Goal: Task Accomplishment & Management: Complete application form

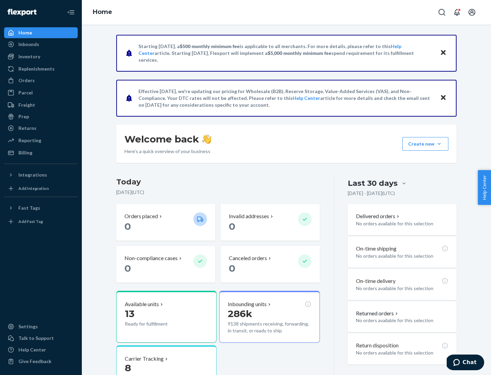
click at [439, 144] on button "Create new Create new inbound Create new order Create new product" at bounding box center [426, 144] width 46 height 14
click at [41, 44] on div "Inbounds" at bounding box center [41, 45] width 72 height 10
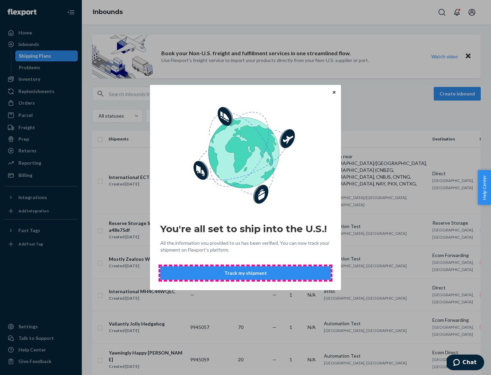
click at [246, 273] on button "Track my shipment" at bounding box center [245, 273] width 171 height 14
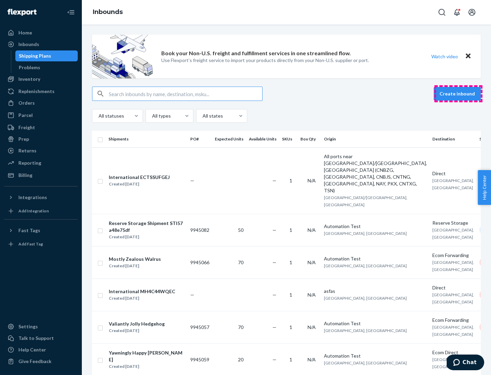
click at [459, 94] on button "Create inbound" at bounding box center [457, 94] width 47 height 14
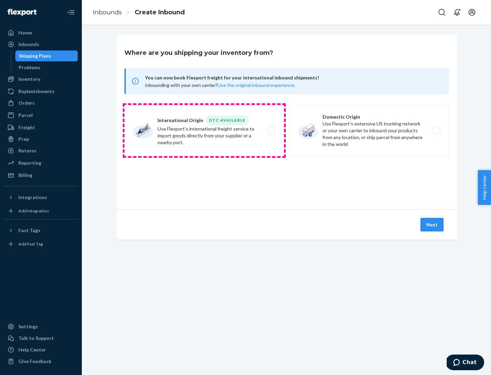
click at [204, 131] on label "International Origin DTC Available Use Flexport's international freight service…" at bounding box center [205, 130] width 160 height 51
click at [271, 131] on input "International Origin DTC Available Use Flexport's international freight service…" at bounding box center [273, 131] width 4 height 4
radio input "true"
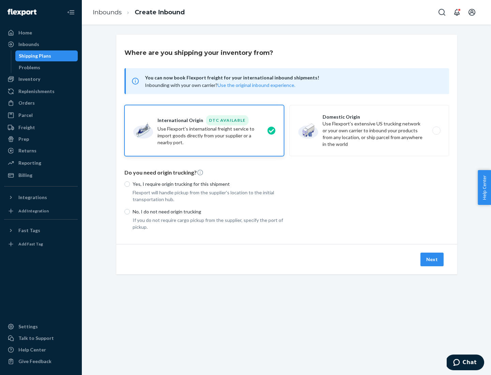
click at [208, 212] on p "No, I do not need origin trucking" at bounding box center [208, 211] width 151 height 7
click at [130, 212] on input "No, I do not need origin trucking" at bounding box center [127, 211] width 5 height 5
radio input "true"
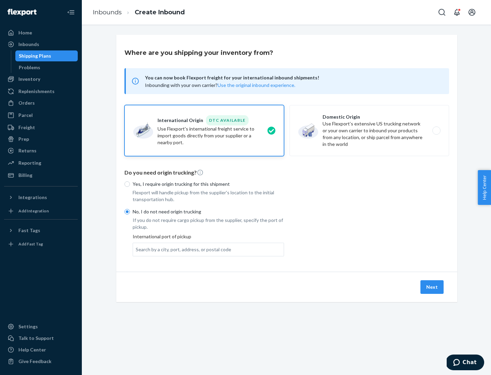
click at [182, 249] on div "Search by a city, port, address, or postal code" at bounding box center [184, 249] width 96 height 7
click at [136, 249] on input "Search by a city, port, address, or postal code" at bounding box center [136, 249] width 1 height 7
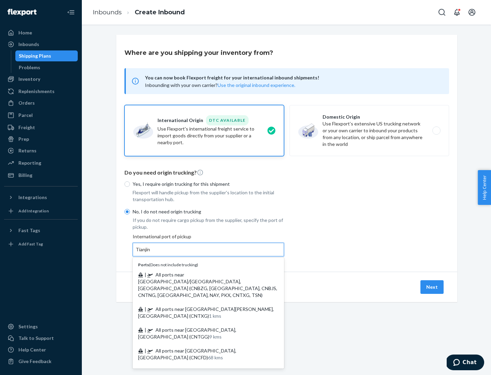
click at [202, 275] on span "| All ports near [GEOGRAPHIC_DATA]/[GEOGRAPHIC_DATA], [GEOGRAPHIC_DATA] (CNBZG,…" at bounding box center [207, 285] width 139 height 26
click at [151, 253] on input "Tianjin" at bounding box center [143, 249] width 15 height 7
type input "All ports near [GEOGRAPHIC_DATA]/[GEOGRAPHIC_DATA], [GEOGRAPHIC_DATA] (CNBZG, […"
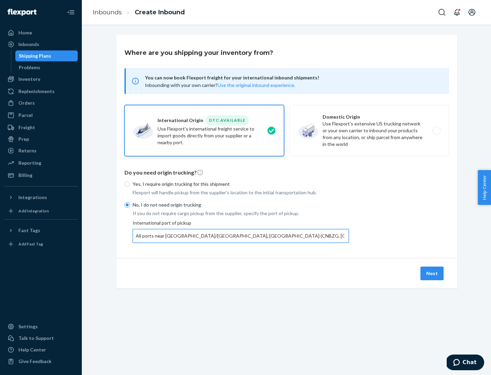
click at [433, 273] on button "Next" at bounding box center [432, 274] width 23 height 14
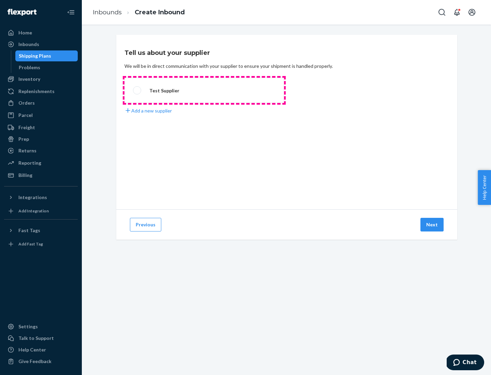
click at [204, 90] on label "Test Supplier" at bounding box center [205, 90] width 160 height 25
click at [137, 90] on input "Test Supplier" at bounding box center [135, 90] width 4 height 4
radio input "true"
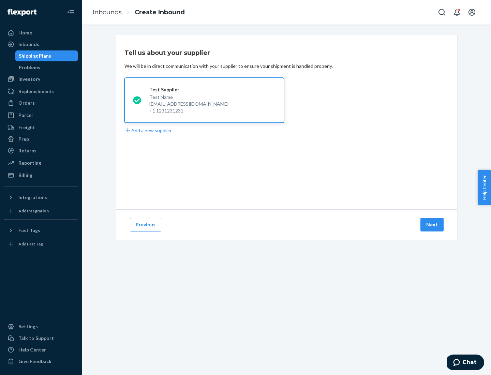
click at [433, 225] on button "Next" at bounding box center [432, 225] width 23 height 14
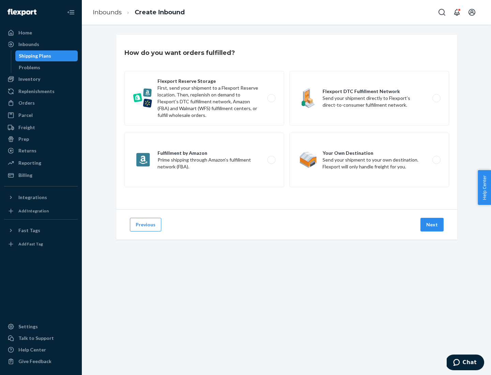
click at [287, 122] on div "Flexport Reserve Storage First, send your shipment to a Flexport Reserve locati…" at bounding box center [287, 130] width 325 height 118
click at [369, 98] on label "Flexport DTC Fulfillment Network Send your shipment directly to Flexport’s dire…" at bounding box center [370, 98] width 160 height 55
click at [436, 98] on input "Flexport DTC Fulfillment Network Send your shipment directly to Flexport’s dire…" at bounding box center [438, 98] width 4 height 4
radio input "true"
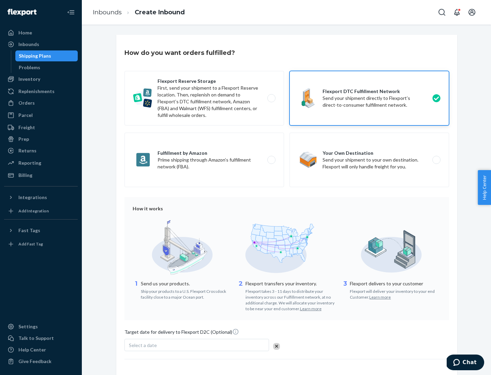
scroll to position [50, 0]
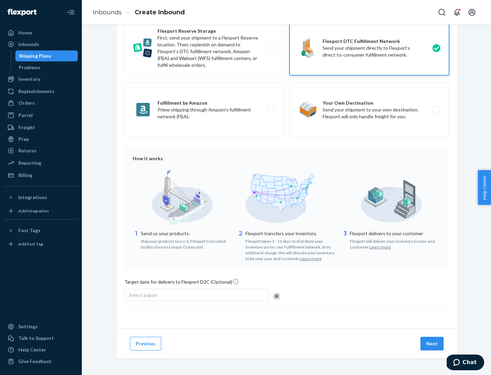
click at [433, 344] on button "Next" at bounding box center [432, 344] width 23 height 14
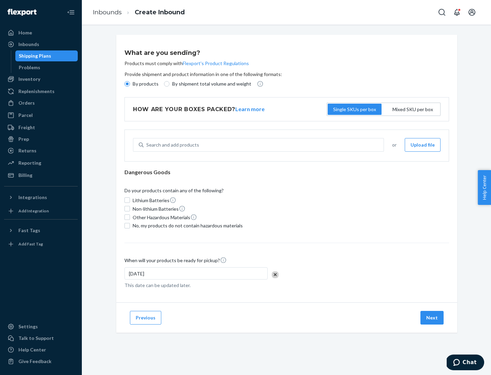
click at [145, 84] on p "By products" at bounding box center [146, 84] width 26 height 7
click at [130, 84] on input "By products" at bounding box center [127, 83] width 5 height 5
click at [172, 145] on div "Search and add products" at bounding box center [172, 145] width 53 height 7
click at [147, 145] on input "Search and add products" at bounding box center [146, 145] width 1 height 7
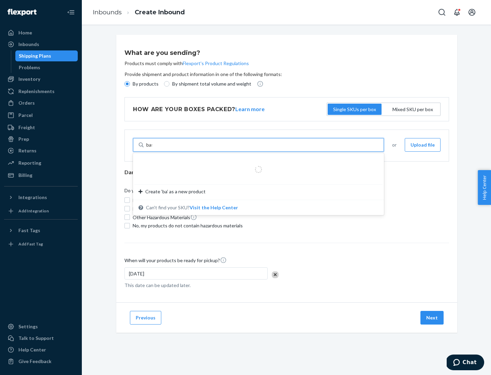
type input "basic"
click at [256, 161] on div "Basic Test Product 1" at bounding box center [256, 161] width 235 height 7
click at [158, 148] on input "basic" at bounding box center [151, 145] width 11 height 7
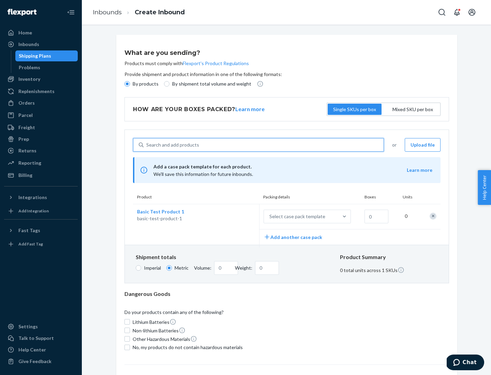
scroll to position [17, 0]
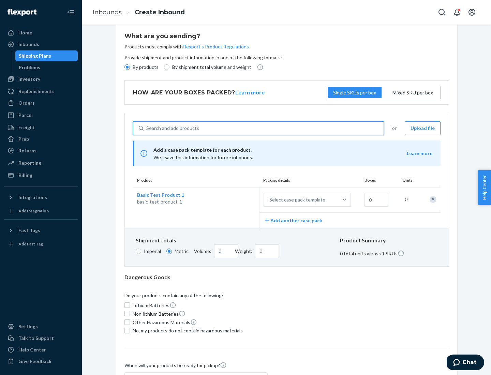
click at [296, 200] on div "Select case pack template" at bounding box center [298, 200] width 56 height 7
click at [236, 200] on input "Select case pack template" at bounding box center [236, 200] width 0 height 0
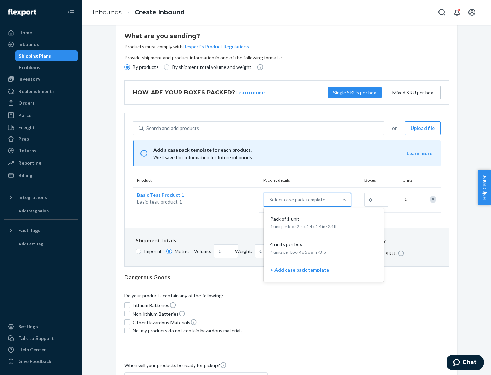
scroll to position [39, 0]
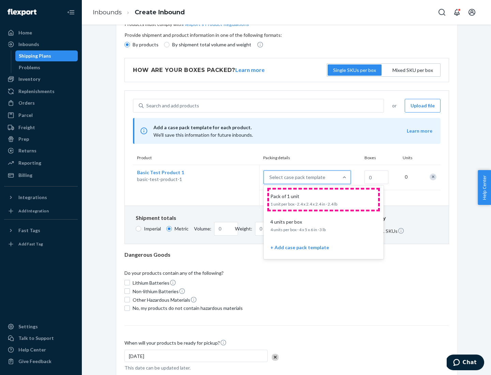
click at [324, 200] on div "Pack of 1 unit" at bounding box center [322, 196] width 109 height 7
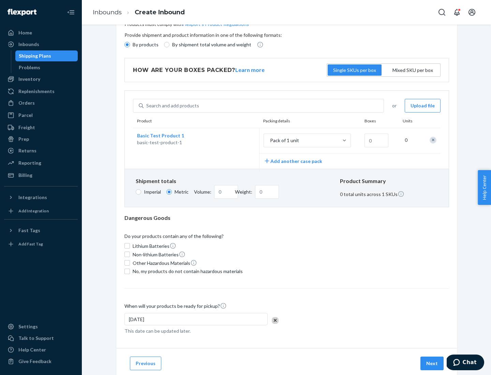
scroll to position [0, 0]
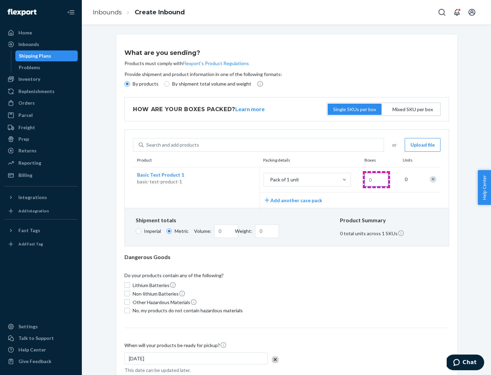
type input "1.09"
type input "1"
type input "10.89"
type input "10"
type input "0.02"
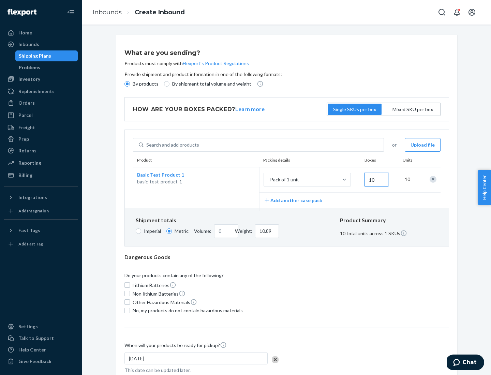
type input "108.86"
type input "100"
type input "0.23"
type input "1088.62"
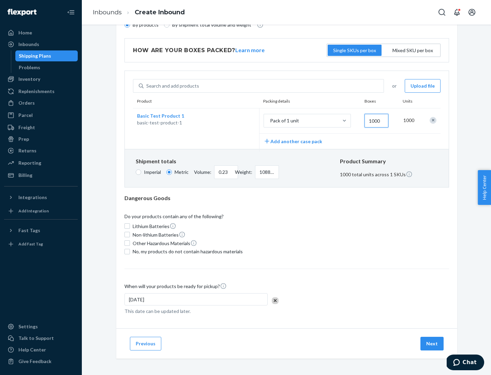
type input "1000"
click at [187, 251] on span "No, my products do not contain hazardous materials" at bounding box center [188, 251] width 110 height 7
click at [130, 251] on input "No, my products do not contain hazardous materials" at bounding box center [127, 251] width 5 height 5
checkbox input "true"
click at [433, 344] on button "Next" at bounding box center [432, 344] width 23 height 14
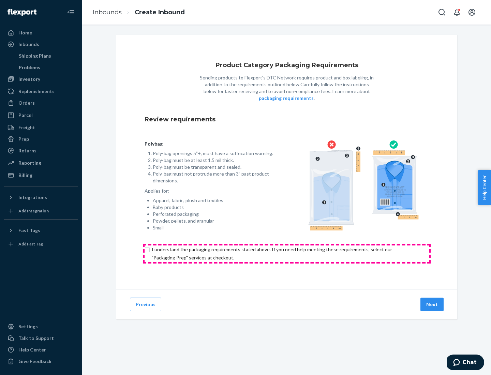
click at [287, 253] on input "checkbox" at bounding box center [287, 254] width 285 height 16
checkbox input "true"
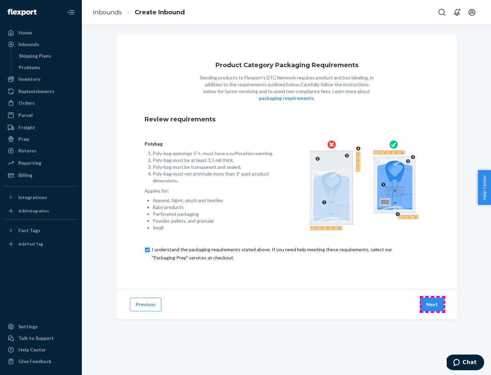
click at [433, 304] on button "Next" at bounding box center [432, 305] width 23 height 14
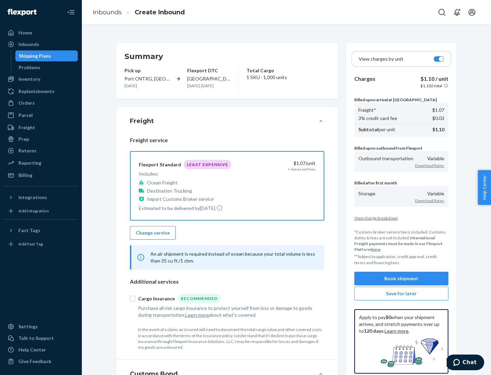
scroll to position [79, 0]
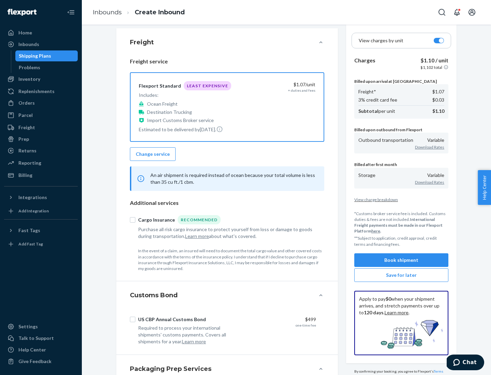
click at [402, 260] on button "Book shipment" at bounding box center [401, 260] width 94 height 14
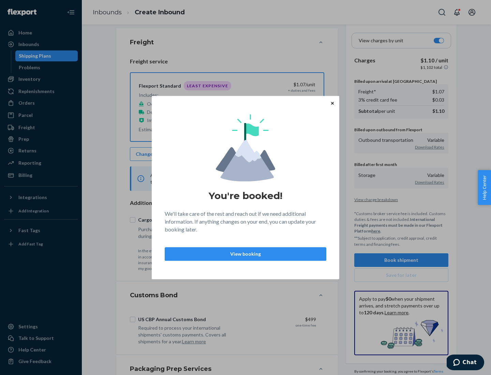
click at [246, 254] on p "View booking" at bounding box center [246, 254] width 150 height 7
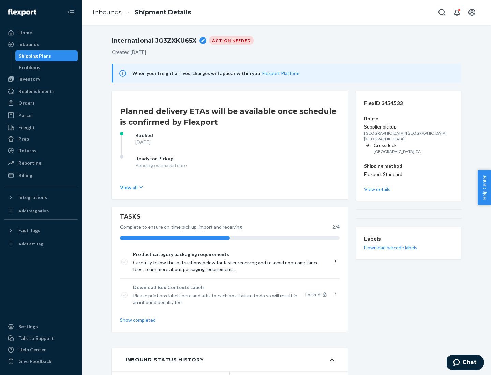
scroll to position [55, 0]
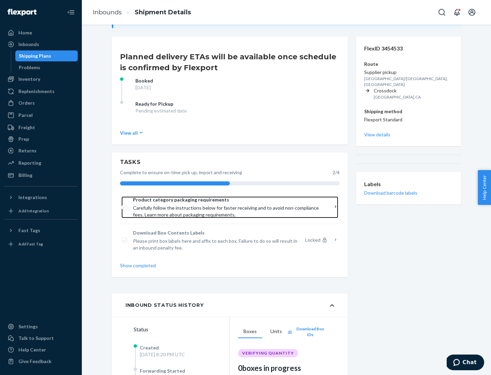
click at [228, 200] on span "Product category packaging requirements" at bounding box center [227, 200] width 189 height 7
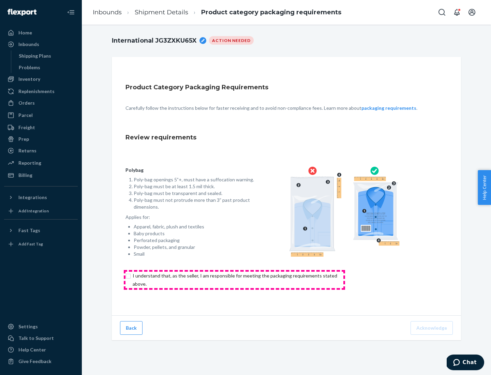
click at [234, 280] on input "checkbox" at bounding box center [239, 280] width 227 height 16
checkbox input "true"
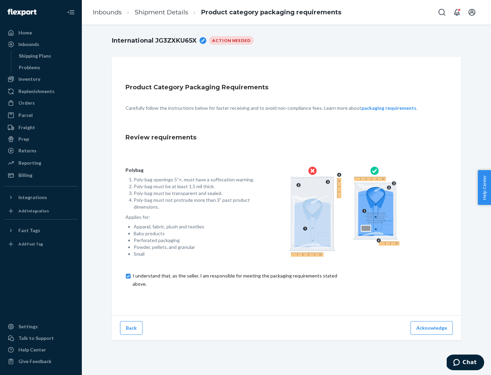
click at [433, 328] on button "Acknowledge" at bounding box center [432, 328] width 42 height 14
